Goal: Task Accomplishment & Management: Complete application form

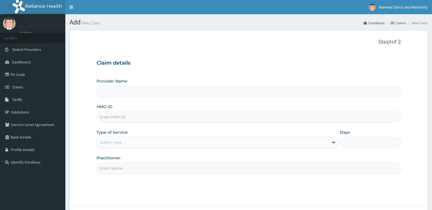
click at [105, 117] on input "HMO ID" at bounding box center [249, 116] width 304 height 11
type input "tl"
type input "Barewa Clinics And Maternity"
type input "TLF/10100/C"
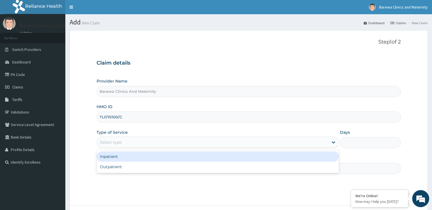
click at [116, 140] on div "Select type" at bounding box center [111, 142] width 22 height 6
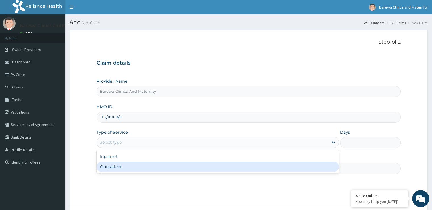
click at [114, 162] on div "Outpatient" at bounding box center [218, 166] width 242 height 10
type input "1"
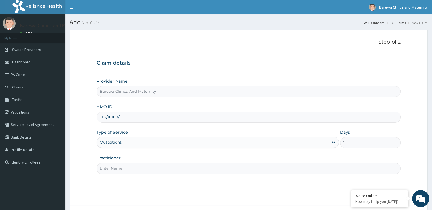
click at [110, 166] on input "Practitioner" at bounding box center [249, 168] width 304 height 11
type input "d"
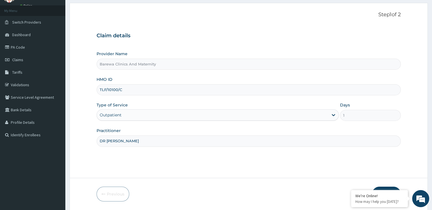
scroll to position [33, 0]
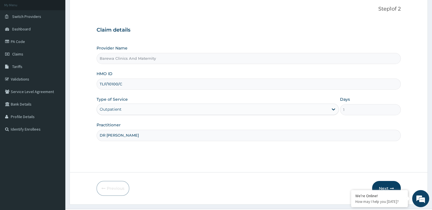
type input "DR [PERSON_NAME]"
click at [388, 185] on button "Next" at bounding box center [386, 188] width 29 height 15
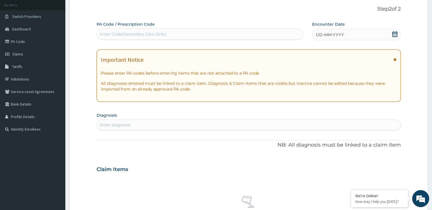
click at [396, 35] on icon at bounding box center [394, 34] width 5 height 6
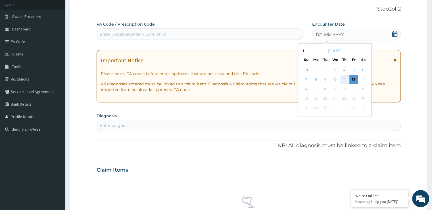
click at [344, 81] on div "11" at bounding box center [344, 79] width 9 height 9
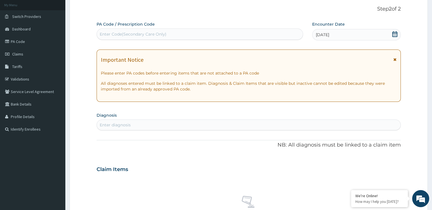
click at [142, 122] on div "Enter diagnosis" at bounding box center [248, 124] width 303 height 9
type input "RTI"
click at [126, 138] on h4 "[MEDICAL_DATA]" at bounding box center [130, 138] width 60 height 4
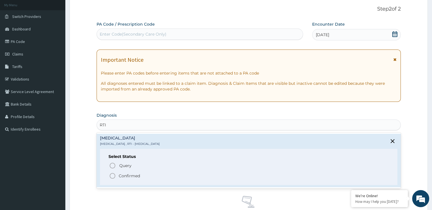
click at [112, 173] on circle "status option filled" at bounding box center [112, 175] width 5 height 5
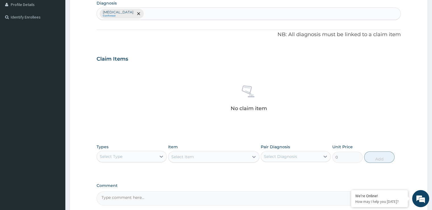
scroll to position [199, 0]
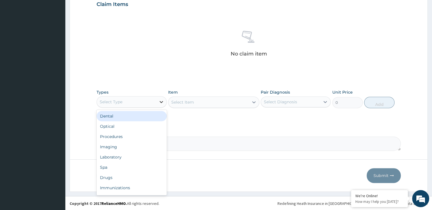
click at [160, 102] on icon at bounding box center [162, 102] width 6 height 6
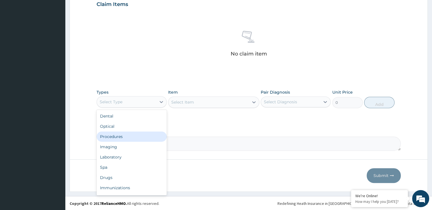
click at [119, 136] on div "Procedures" at bounding box center [132, 136] width 70 height 10
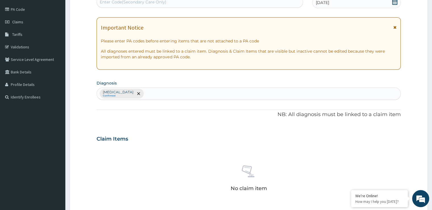
scroll to position [58, 0]
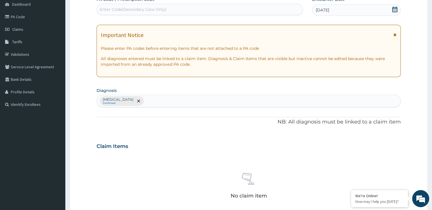
click at [175, 99] on div "[MEDICAL_DATA] Confirmed" at bounding box center [248, 101] width 303 height 12
type input "DIAR"
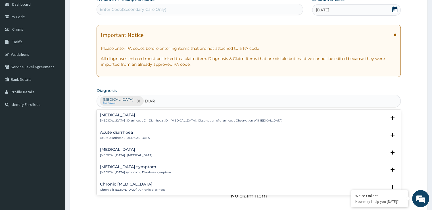
click at [112, 133] on h4 "Acute diarrhoea" at bounding box center [125, 132] width 51 height 4
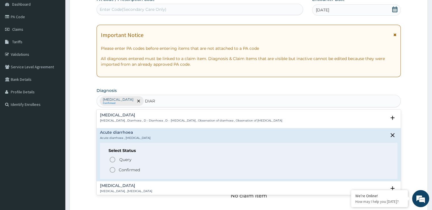
click at [113, 168] on icon "status option filled" at bounding box center [112, 169] width 7 height 7
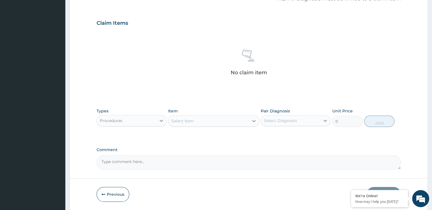
scroll to position [188, 0]
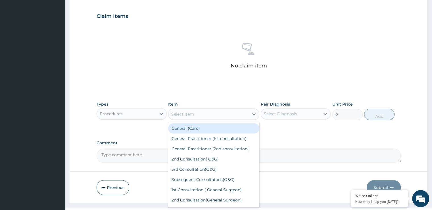
click at [234, 114] on div "Select Item" at bounding box center [209, 113] width 80 height 9
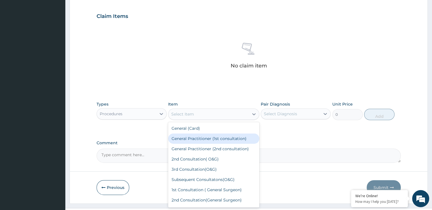
click at [197, 137] on div "General Practitioner (1st consultation)" at bounding box center [213, 138] width 91 height 10
type input "1500"
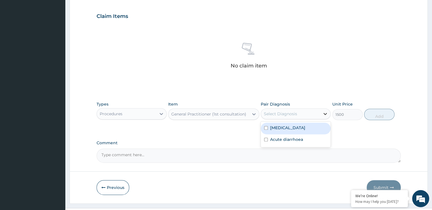
click at [325, 112] on icon at bounding box center [326, 114] width 6 height 6
click at [265, 128] on input "checkbox" at bounding box center [266, 128] width 4 height 4
checkbox input "true"
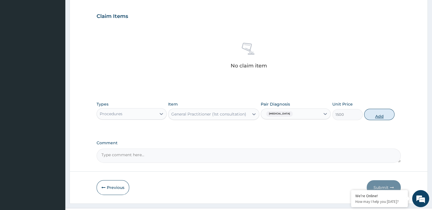
click at [379, 112] on button "Add" at bounding box center [379, 114] width 30 height 11
type input "0"
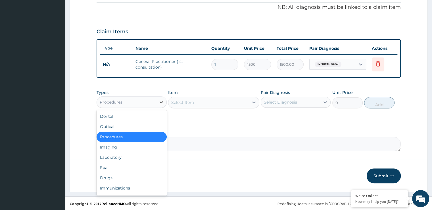
click at [165, 98] on div at bounding box center [161, 102] width 10 height 10
click at [111, 175] on div "Drugs" at bounding box center [132, 177] width 70 height 10
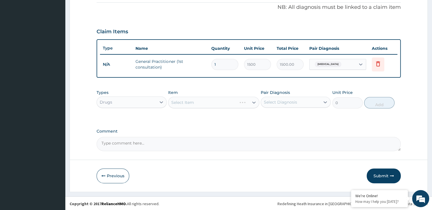
click at [182, 99] on div "Select Item" at bounding box center [213, 102] width 91 height 11
click at [207, 103] on div "Select Item" at bounding box center [213, 102] width 91 height 11
click at [199, 103] on div "Select Item" at bounding box center [209, 102] width 80 height 9
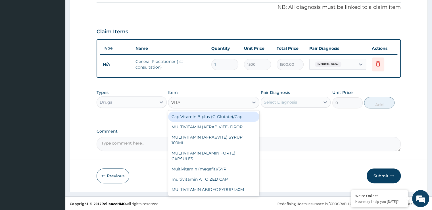
type input "VITAM"
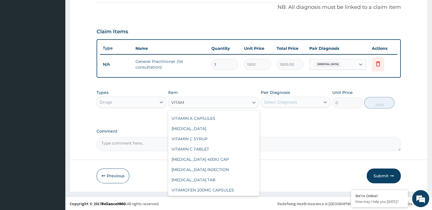
scroll to position [92, 0]
click at [194, 146] on div "VITAMIN C TABLET" at bounding box center [213, 148] width 91 height 10
type input "2.62"
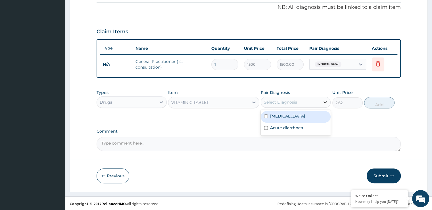
click at [325, 100] on icon at bounding box center [326, 102] width 6 height 6
click at [265, 113] on div "[MEDICAL_DATA]" at bounding box center [296, 117] width 70 height 12
checkbox input "true"
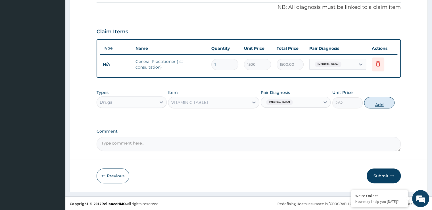
click at [380, 104] on button "Add" at bounding box center [379, 102] width 30 height 11
type input "0"
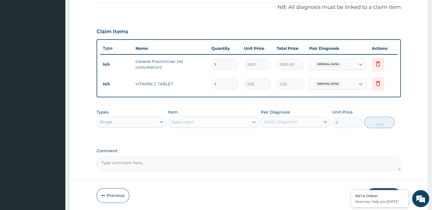
type input "10"
type input "26.20"
type input "10"
click at [196, 122] on div "Select Item" at bounding box center [209, 121] width 80 height 9
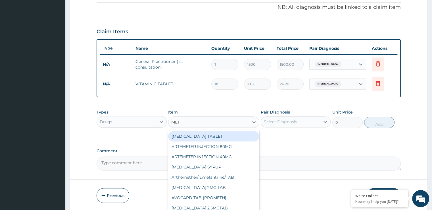
type input "METR"
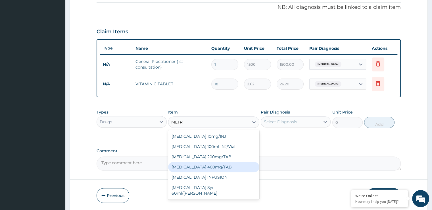
click at [203, 166] on div "[MEDICAL_DATA] 400mg/TAB" at bounding box center [213, 167] width 91 height 10
type input "10.5"
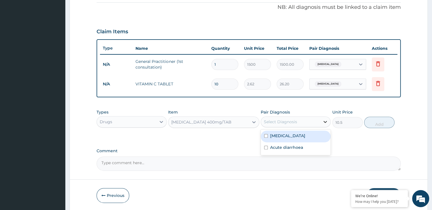
click at [326, 119] on icon at bounding box center [326, 122] width 6 height 6
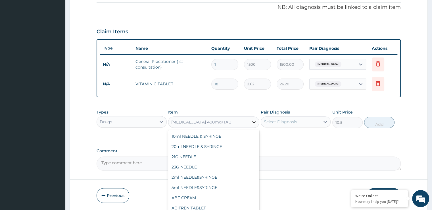
click at [253, 120] on icon at bounding box center [254, 122] width 6 height 6
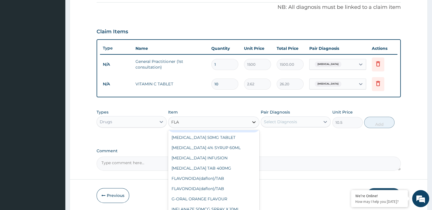
scroll to position [9, 0]
type input "FLAG"
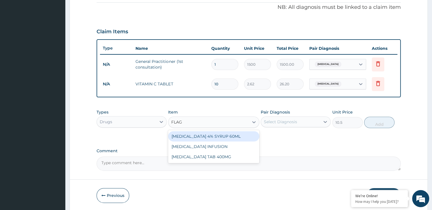
click at [206, 136] on div "[MEDICAL_DATA] 4% SYRUP 60ML" at bounding box center [213, 136] width 91 height 10
type input "278.25"
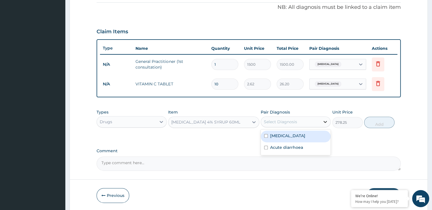
click at [325, 120] on icon at bounding box center [326, 122] width 6 height 6
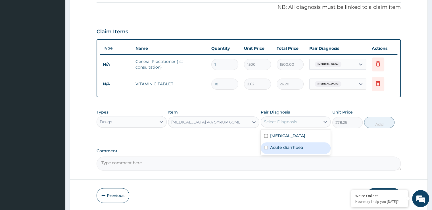
click at [266, 146] on input "checkbox" at bounding box center [266, 147] width 4 height 4
checkbox input "true"
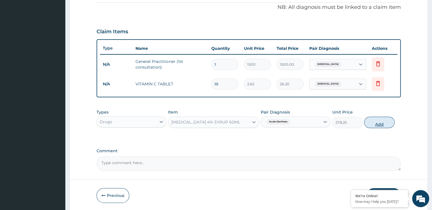
click at [380, 122] on button "Add" at bounding box center [379, 122] width 30 height 11
type input "0"
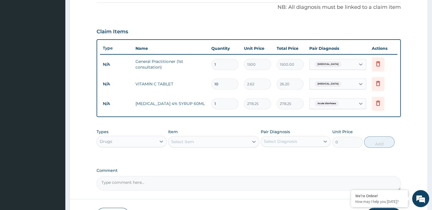
click at [207, 134] on div "Item Select Item" at bounding box center [213, 138] width 91 height 19
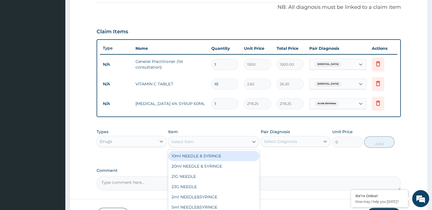
click at [202, 144] on div "Select Item" at bounding box center [209, 141] width 80 height 9
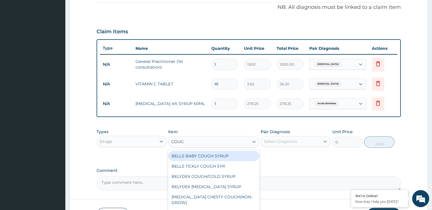
type input "COUGH"
click at [187, 153] on div "BELLS BABY COUGH SYRUP" at bounding box center [213, 156] width 91 height 10
type input "367.5"
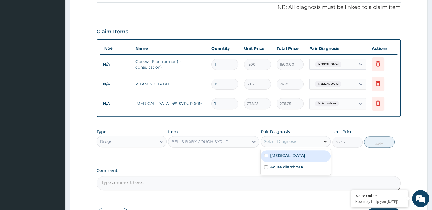
click at [327, 139] on icon at bounding box center [326, 141] width 6 height 6
click at [265, 155] on input "checkbox" at bounding box center [266, 155] width 4 height 4
checkbox input "true"
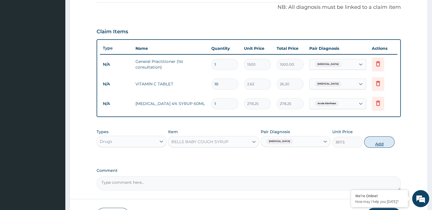
click at [382, 143] on button "Add" at bounding box center [379, 141] width 30 height 11
type input "0"
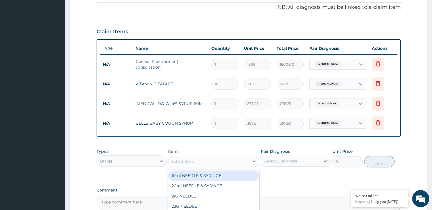
click at [190, 160] on div "Select Item" at bounding box center [182, 161] width 23 height 6
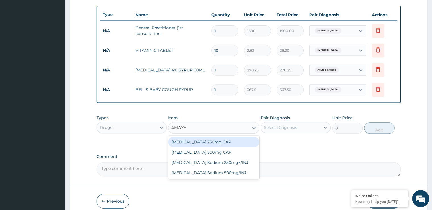
scroll to position [231, 0]
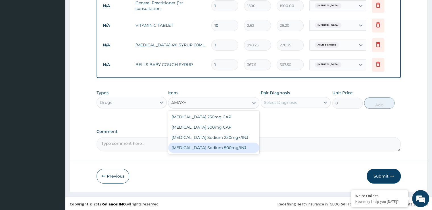
type input "AMOX"
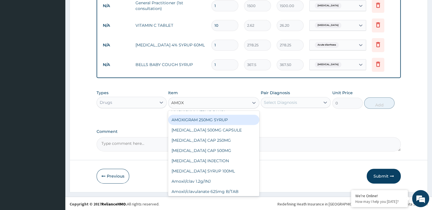
scroll to position [68, 0]
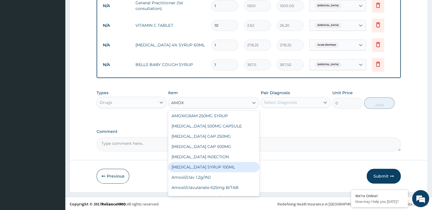
click at [204, 162] on div "[MEDICAL_DATA] SYRUP 100ML" at bounding box center [213, 167] width 91 height 10
type input "412.12"
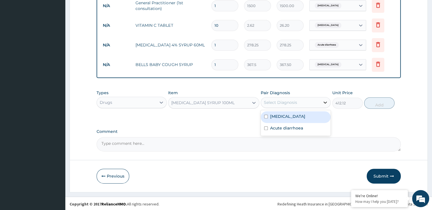
click at [326, 100] on icon at bounding box center [326, 102] width 6 height 6
click at [266, 115] on input "checkbox" at bounding box center [266, 117] width 4 height 4
checkbox input "true"
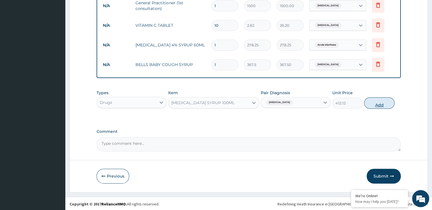
click at [378, 105] on button "Add" at bounding box center [379, 102] width 30 height 11
type input "0"
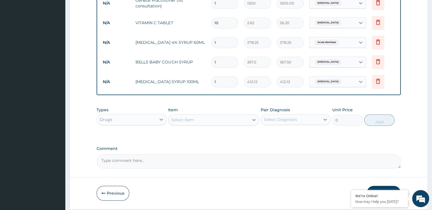
scroll to position [250, 0]
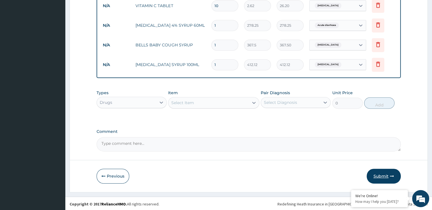
click at [381, 174] on button "Submit" at bounding box center [384, 176] width 34 height 15
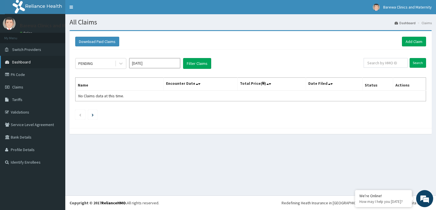
click at [23, 63] on span "Dashboard" at bounding box center [21, 61] width 18 height 5
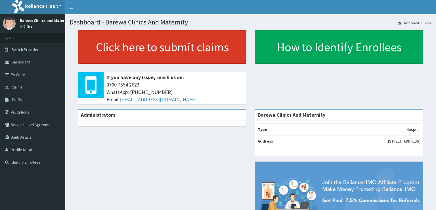
click at [127, 51] on link "Click here to submit claims" at bounding box center [162, 47] width 169 height 34
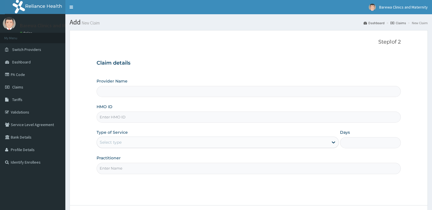
click at [113, 116] on input "HMO ID" at bounding box center [249, 116] width 304 height 11
type input "Barewa Clinics And Maternity"
type input "TLF/10100/D"
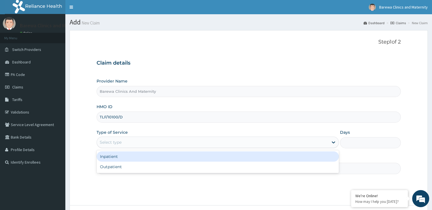
click at [107, 140] on div "Select type" at bounding box center [111, 142] width 22 height 6
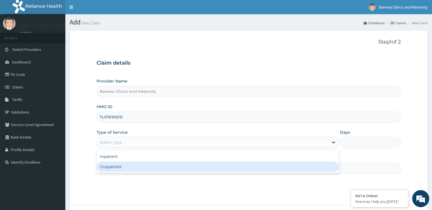
click at [111, 162] on div "Outpatient" at bounding box center [218, 166] width 242 height 10
type input "1"
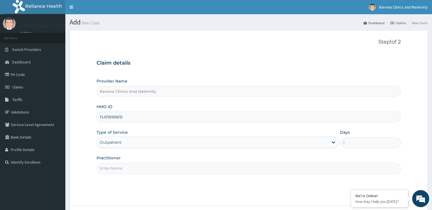
click at [110, 164] on input "Practitioner" at bounding box center [249, 168] width 304 height 11
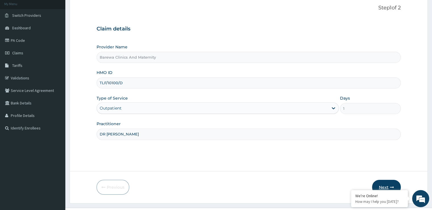
type input "DR AISHA"
click at [384, 183] on button "Next" at bounding box center [386, 187] width 29 height 15
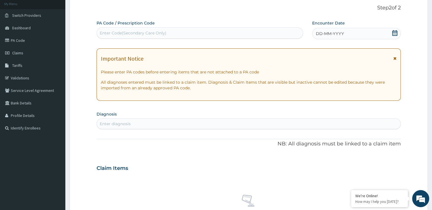
click at [394, 32] on icon at bounding box center [395, 33] width 6 height 6
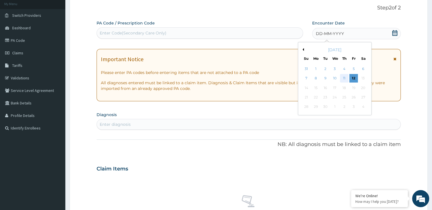
click at [343, 79] on div "11" at bounding box center [344, 78] width 9 height 9
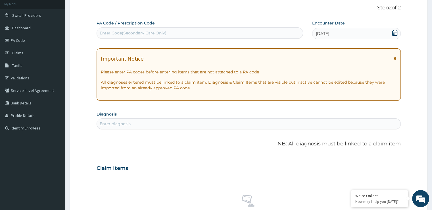
click at [139, 122] on div "Enter diagnosis" at bounding box center [248, 123] width 303 height 9
type input "MALARIA"
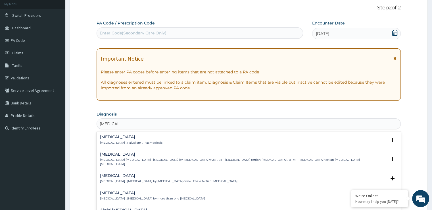
click at [110, 140] on div "Malaria Malaria , Paludism , Plasmodiosis" at bounding box center [131, 140] width 63 height 10
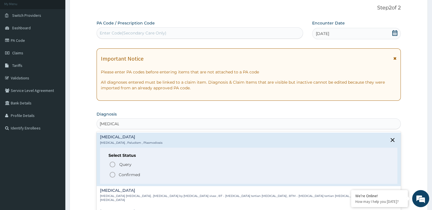
click at [112, 174] on icon "status option filled" at bounding box center [112, 174] width 7 height 7
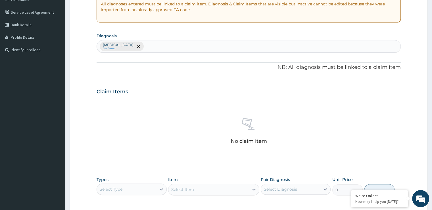
scroll to position [143, 0]
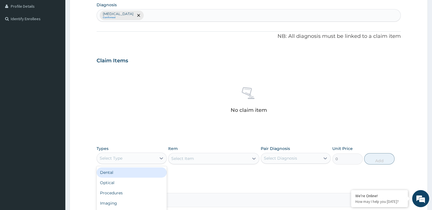
click at [149, 157] on div "Select Type" at bounding box center [126, 157] width 59 height 9
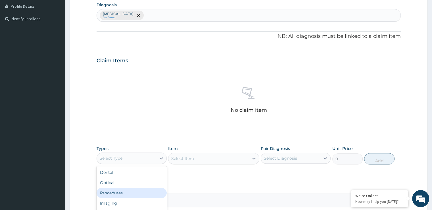
click at [99, 192] on div "Procedures" at bounding box center [132, 193] width 70 height 10
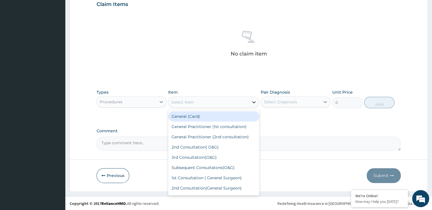
click at [255, 102] on icon at bounding box center [253, 102] width 3 height 2
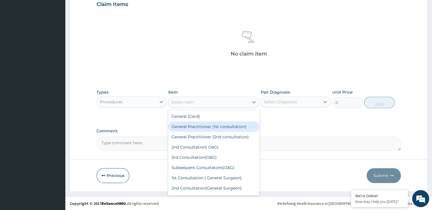
click at [199, 124] on div "General Practitioner (1st consultation)" at bounding box center [213, 126] width 91 height 10
type input "1500"
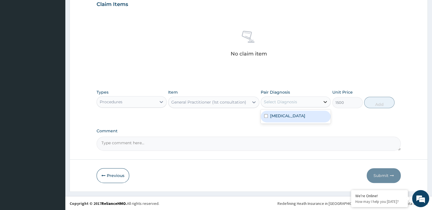
click at [326, 101] on icon at bounding box center [325, 102] width 3 height 2
click at [264, 114] on input "checkbox" at bounding box center [266, 116] width 4 height 4
checkbox input "true"
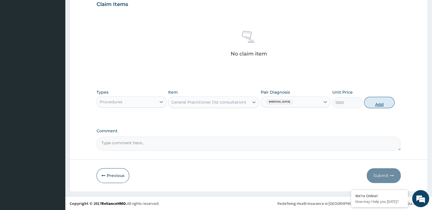
click at [384, 105] on button "Add" at bounding box center [379, 102] width 30 height 11
type input "0"
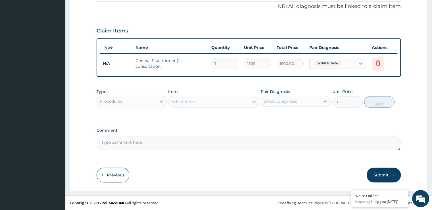
scroll to position [172, 0]
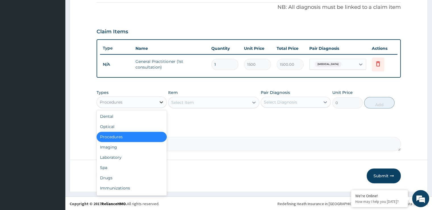
click at [163, 99] on icon at bounding box center [162, 102] width 6 height 6
click at [106, 176] on div "Drugs" at bounding box center [132, 177] width 70 height 10
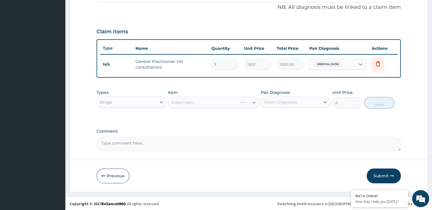
click at [211, 101] on div "Select Item" at bounding box center [213, 102] width 91 height 11
click at [421, 25] on form "Step 2 of 2 PA Code / Prescription Code Enter Code(Secondary Care Only) Encount…" at bounding box center [249, 25] width 358 height 334
click at [209, 101] on div "Select Item" at bounding box center [209, 102] width 80 height 9
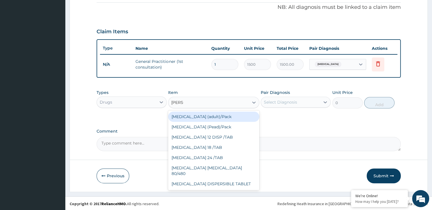
type input "COART"
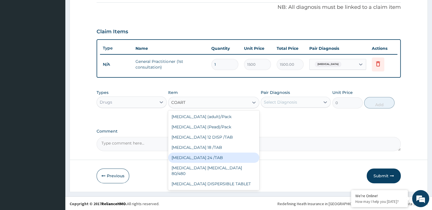
click at [185, 158] on div "[MEDICAL_DATA] 24 /TAB" at bounding box center [213, 157] width 91 height 10
type input "21"
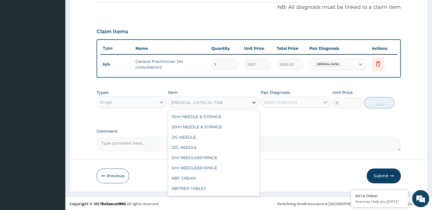
click at [254, 99] on icon at bounding box center [254, 102] width 6 height 6
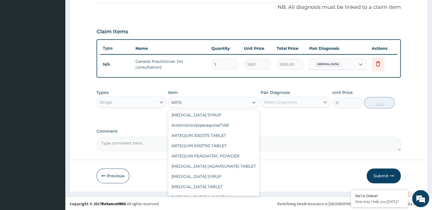
scroll to position [0, 0]
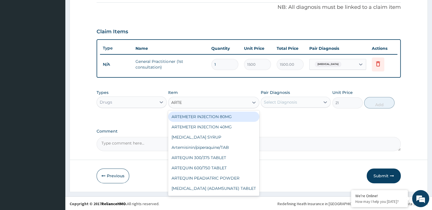
type input "ARTEM"
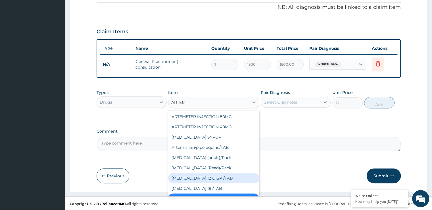
click at [196, 174] on div "[MEDICAL_DATA] 12 DISP /TAB" at bounding box center [213, 178] width 91 height 10
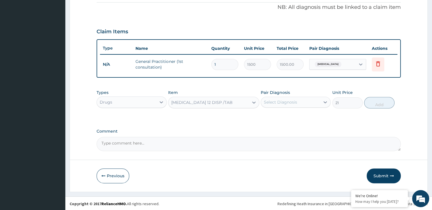
click at [278, 103] on div "Select Diagnosis" at bounding box center [280, 102] width 33 height 6
click at [265, 114] on input "checkbox" at bounding box center [266, 116] width 4 height 4
checkbox input "true"
click at [373, 102] on button "Add" at bounding box center [379, 102] width 30 height 11
type input "0"
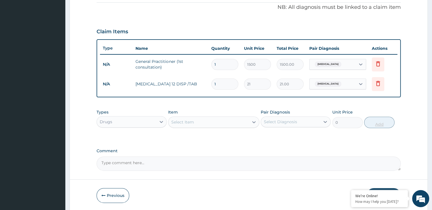
type input "0.00"
type input "6"
type input "126.00"
type input "6"
click at [196, 122] on div "Select Item" at bounding box center [209, 121] width 80 height 9
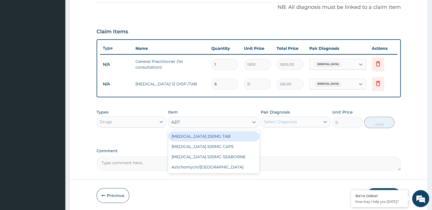
type input "AZITH"
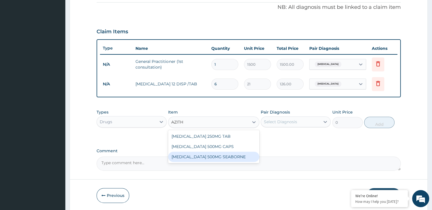
click at [196, 157] on div "[MEDICAL_DATA] 500MG SEABORNE" at bounding box center [213, 156] width 91 height 10
type input "131.25"
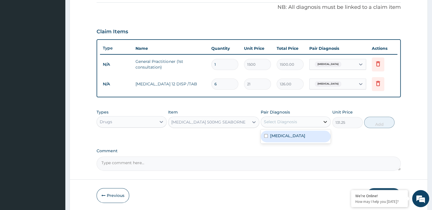
click at [324, 119] on icon at bounding box center [326, 122] width 6 height 6
click at [266, 134] on input "checkbox" at bounding box center [266, 136] width 4 height 4
checkbox input "true"
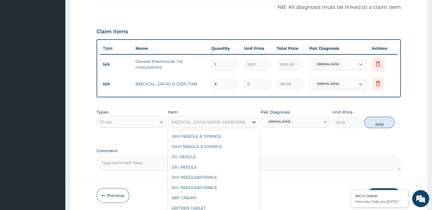
click at [254, 121] on icon at bounding box center [254, 122] width 6 height 6
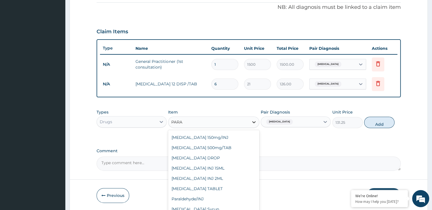
type input "PARAC"
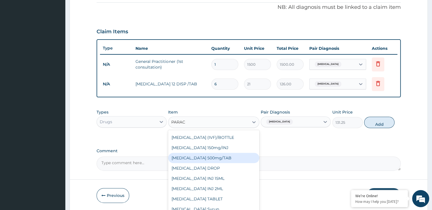
click at [197, 157] on div "[MEDICAL_DATA] 500mg/TAB" at bounding box center [213, 158] width 91 height 10
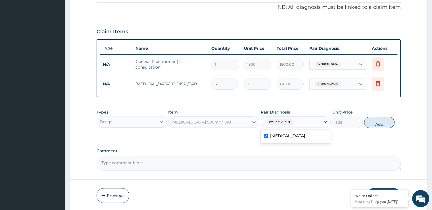
click at [323, 119] on icon at bounding box center [326, 122] width 6 height 6
click at [384, 119] on button "Add" at bounding box center [379, 122] width 30 height 11
type input "0"
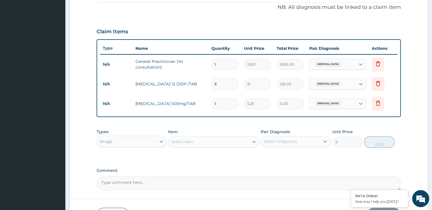
type input "0.00"
type input "8"
type input "42.00"
type input "0.00"
type input "9"
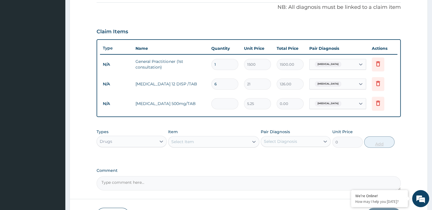
type input "47.25"
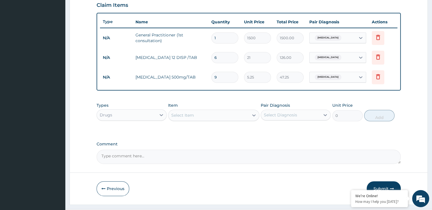
scroll to position [211, 0]
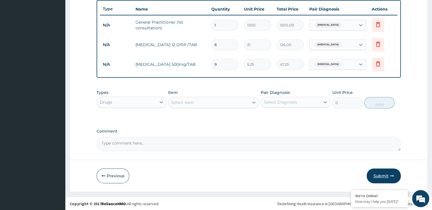
type input "9"
click at [382, 174] on button "Submit" at bounding box center [384, 175] width 34 height 15
